Goal: Task Accomplishment & Management: Complete application form

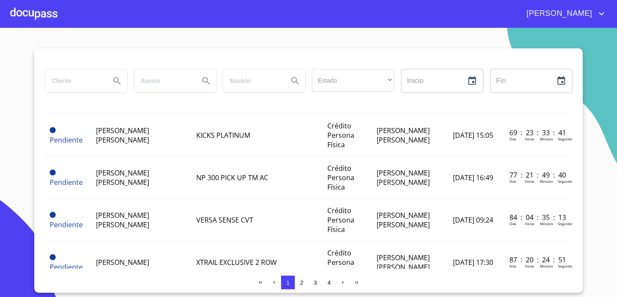
scroll to position [453, 0]
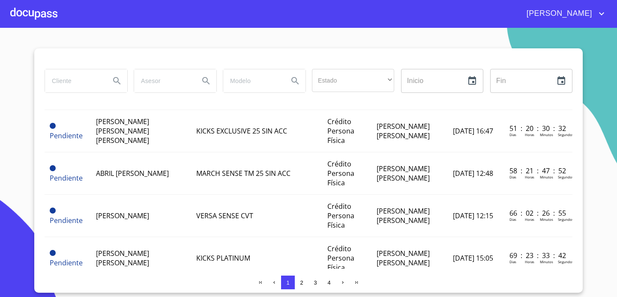
click at [42, 20] on div at bounding box center [33, 13] width 47 height 27
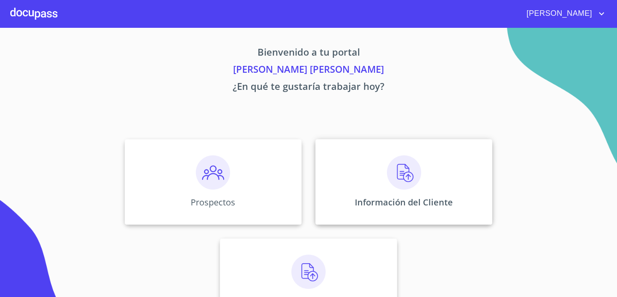
click at [383, 190] on div "Información del Cliente" at bounding box center [403, 182] width 177 height 86
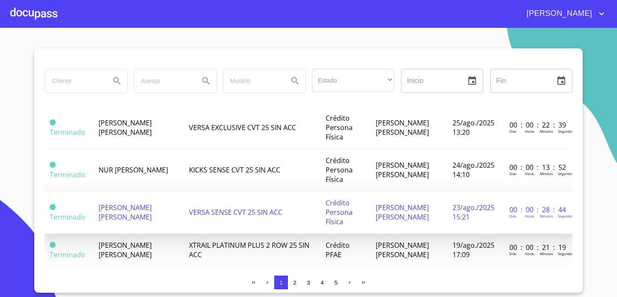
scroll to position [275, 0]
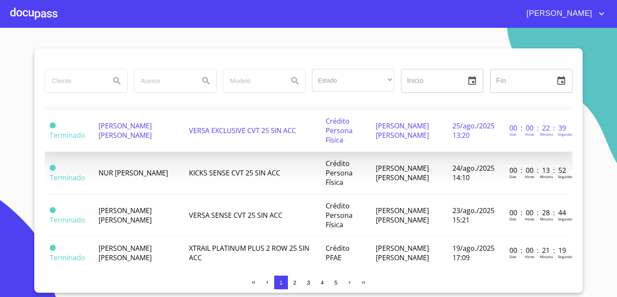
click at [155, 143] on td "[PERSON_NAME] [PERSON_NAME]" at bounding box center [138, 131] width 90 height 42
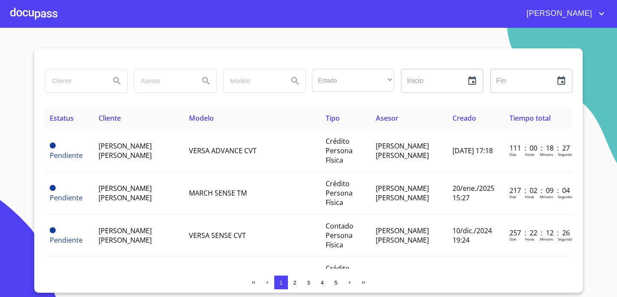
click at [47, 18] on div at bounding box center [33, 13] width 47 height 27
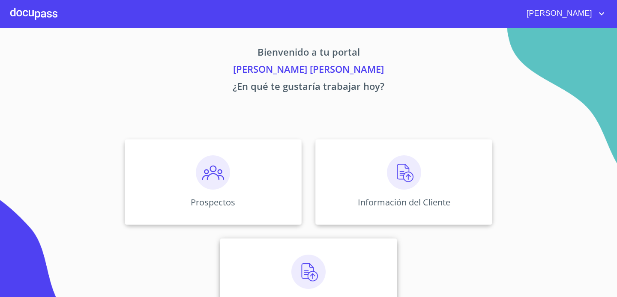
click at [279, 257] on div "Asignación de Ventas" at bounding box center [308, 282] width 177 height 86
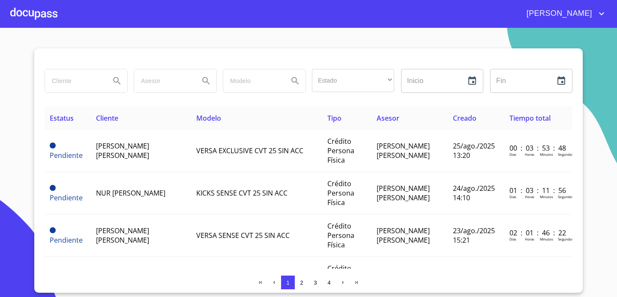
click at [21, 21] on div at bounding box center [33, 13] width 47 height 27
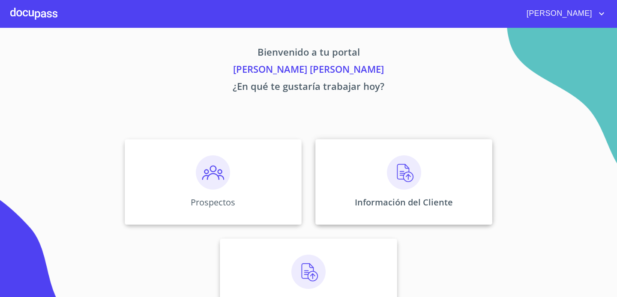
click at [340, 188] on div "Información del Cliente" at bounding box center [403, 182] width 177 height 86
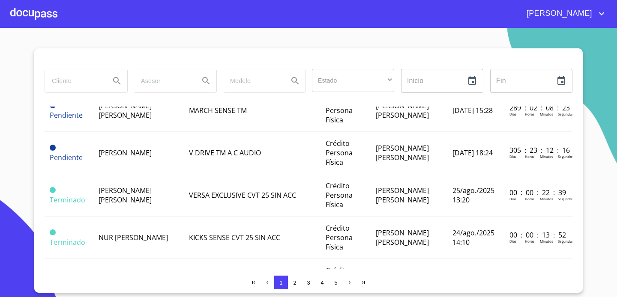
scroll to position [228, 0]
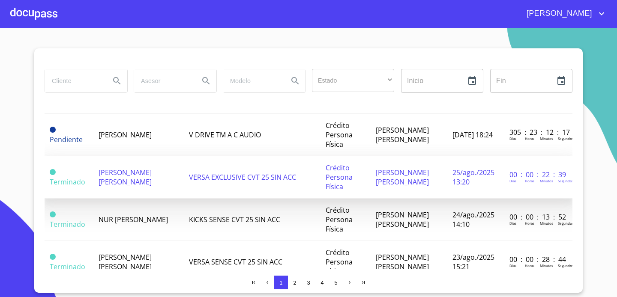
click at [112, 181] on span "[PERSON_NAME] [PERSON_NAME]" at bounding box center [125, 177] width 53 height 19
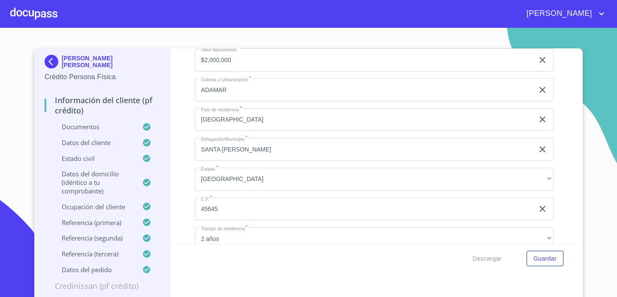
scroll to position [2706, 0]
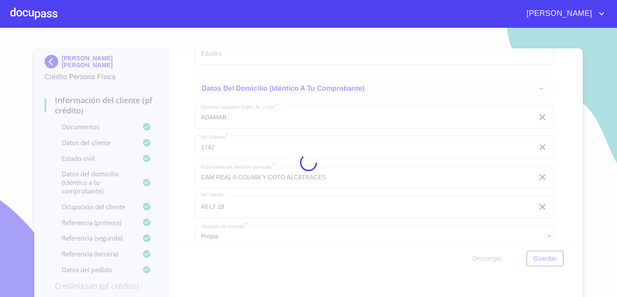
scroll to position [4, 0]
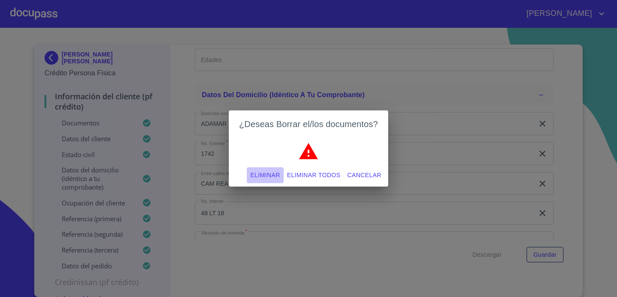
click at [267, 175] on span "Eliminar" at bounding box center [265, 175] width 30 height 11
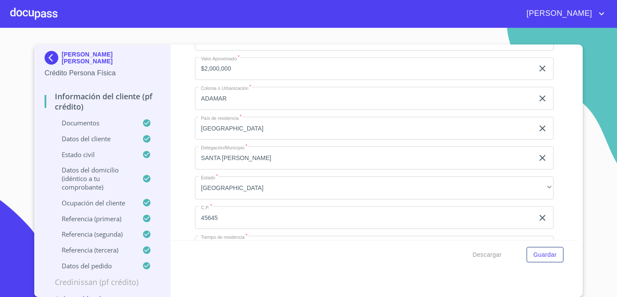
scroll to position [2918, 0]
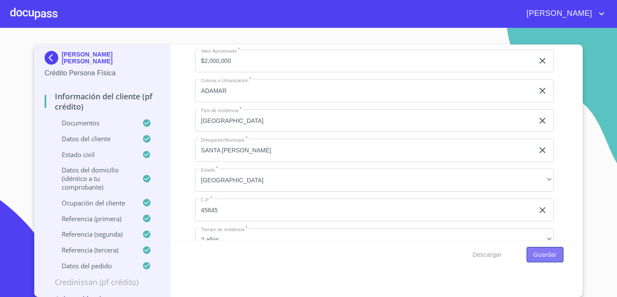
click at [556, 252] on span "Guardar" at bounding box center [545, 255] width 23 height 11
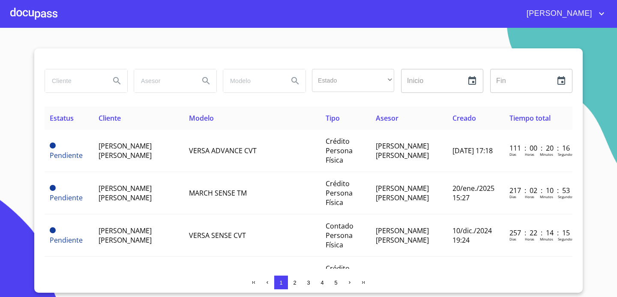
click at [43, 12] on div at bounding box center [33, 13] width 47 height 27
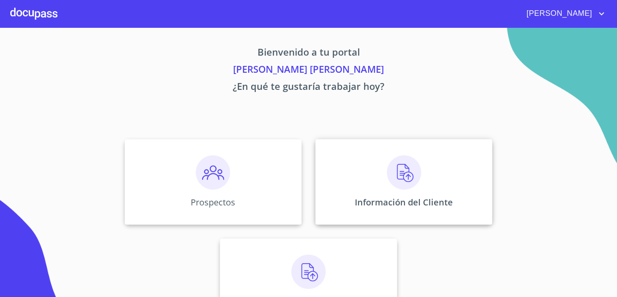
click at [336, 183] on div "Información del Cliente" at bounding box center [403, 182] width 177 height 86
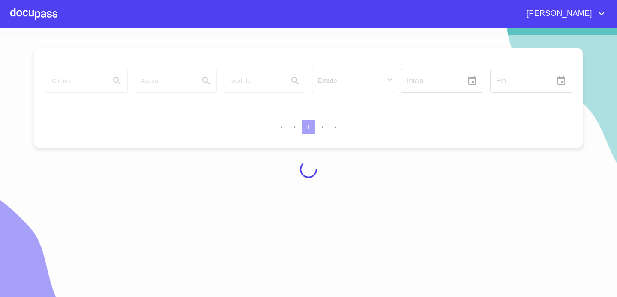
click at [54, 13] on div at bounding box center [33, 13] width 47 height 27
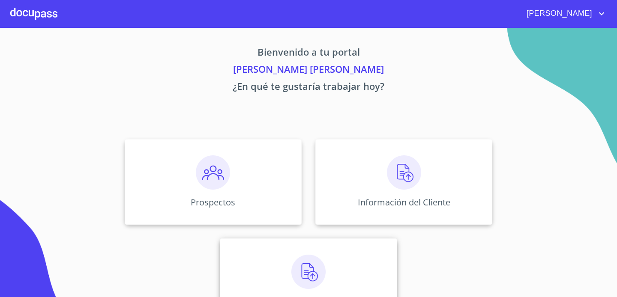
click at [259, 249] on div "Asignación de Ventas" at bounding box center [308, 282] width 177 height 86
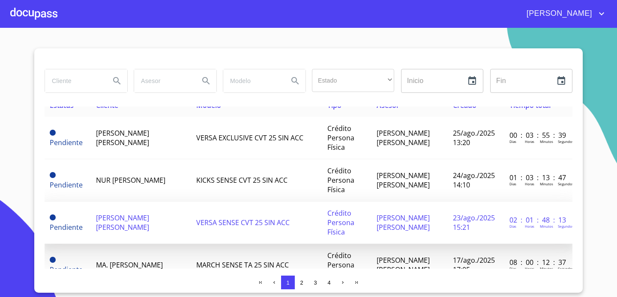
scroll to position [13, 0]
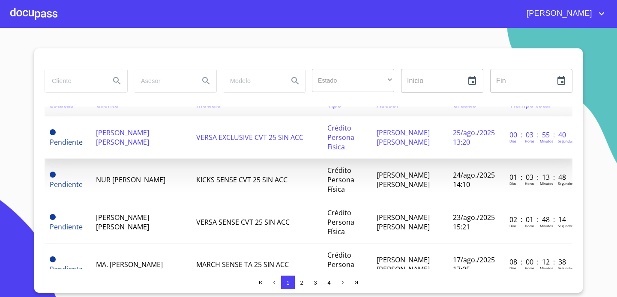
click at [245, 144] on td "VERSA EXCLUSIVE CVT 25 SIN ACC" at bounding box center [256, 138] width 131 height 42
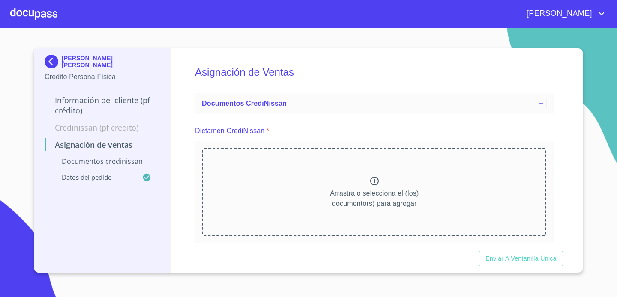
click at [376, 181] on icon at bounding box center [374, 181] width 9 height 9
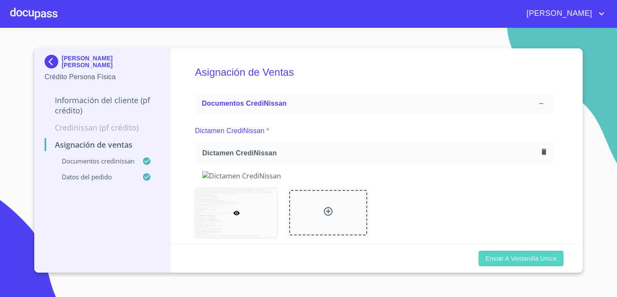
click at [513, 260] on span "Enviar a Ventanilla única" at bounding box center [521, 259] width 71 height 11
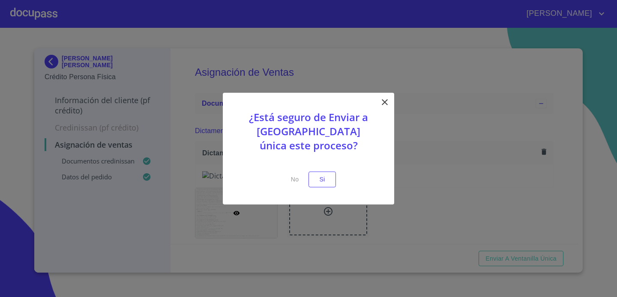
click at [326, 187] on div "¿Está seguro de Enviar a [GEOGRAPHIC_DATA] única este proceso? No Si" at bounding box center [308, 149] width 171 height 112
click at [326, 182] on span "Si" at bounding box center [322, 179] width 14 height 11
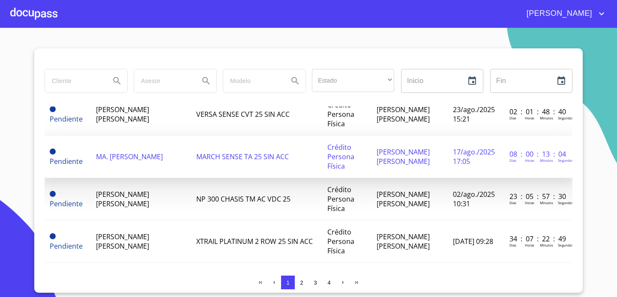
scroll to position [81, 0]
